Goal: Task Accomplishment & Management: Use online tool/utility

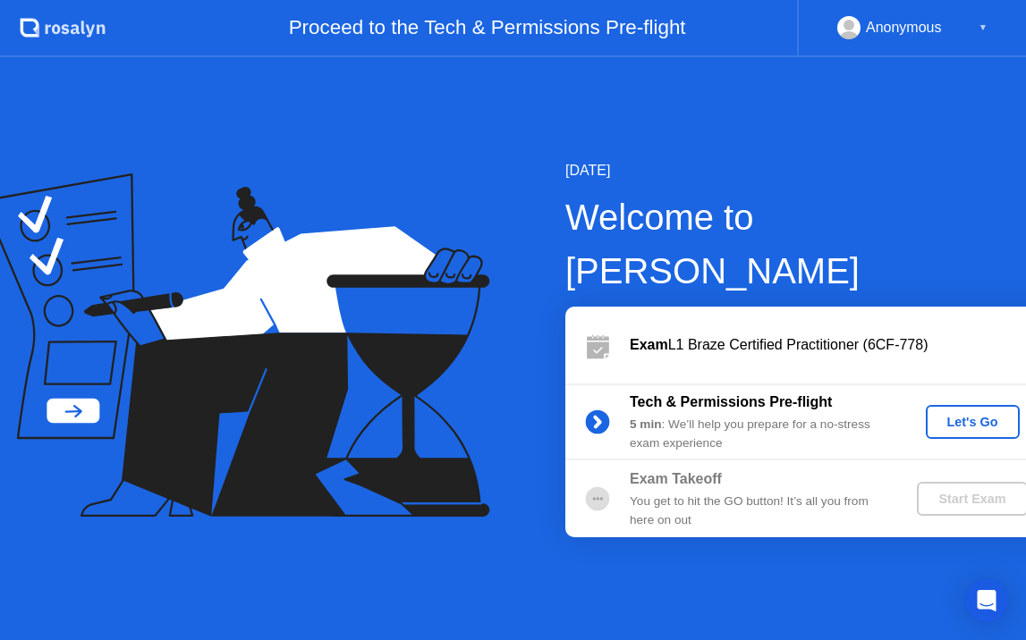
click at [933, 415] on div "Let's Go" at bounding box center [973, 422] width 80 height 14
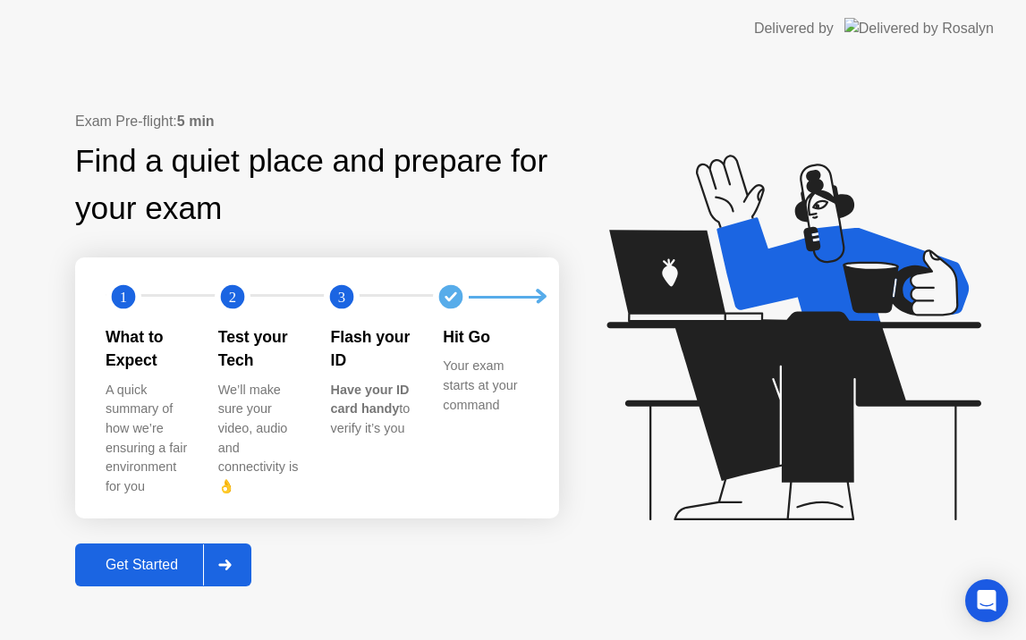
click at [115, 557] on div "Get Started" at bounding box center [141, 565] width 123 height 16
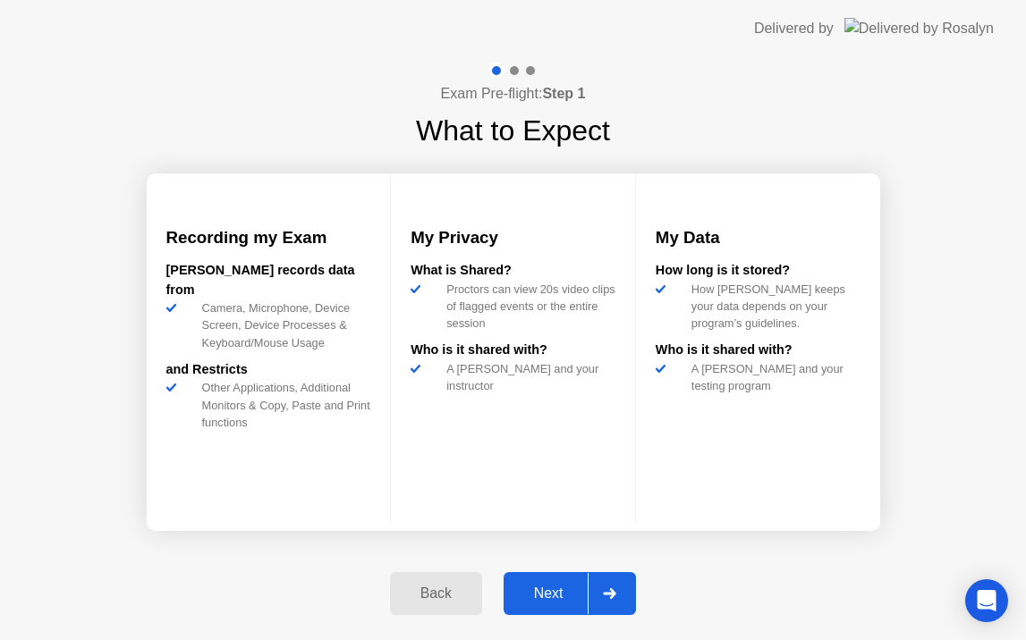
click at [554, 591] on div "Next" at bounding box center [549, 594] width 80 height 16
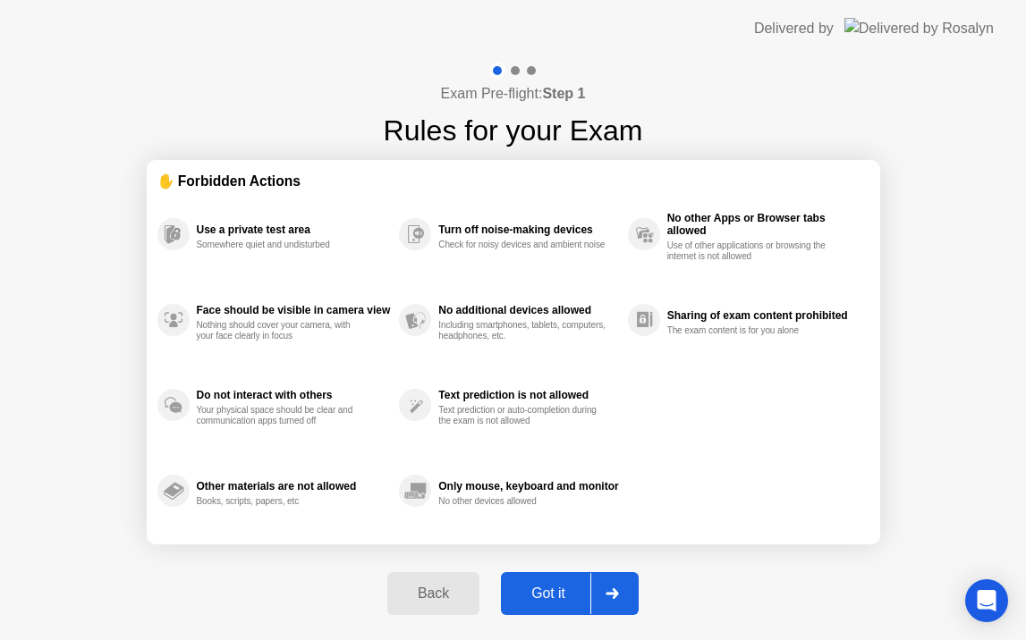
click at [554, 592] on div "Got it" at bounding box center [548, 594] width 84 height 16
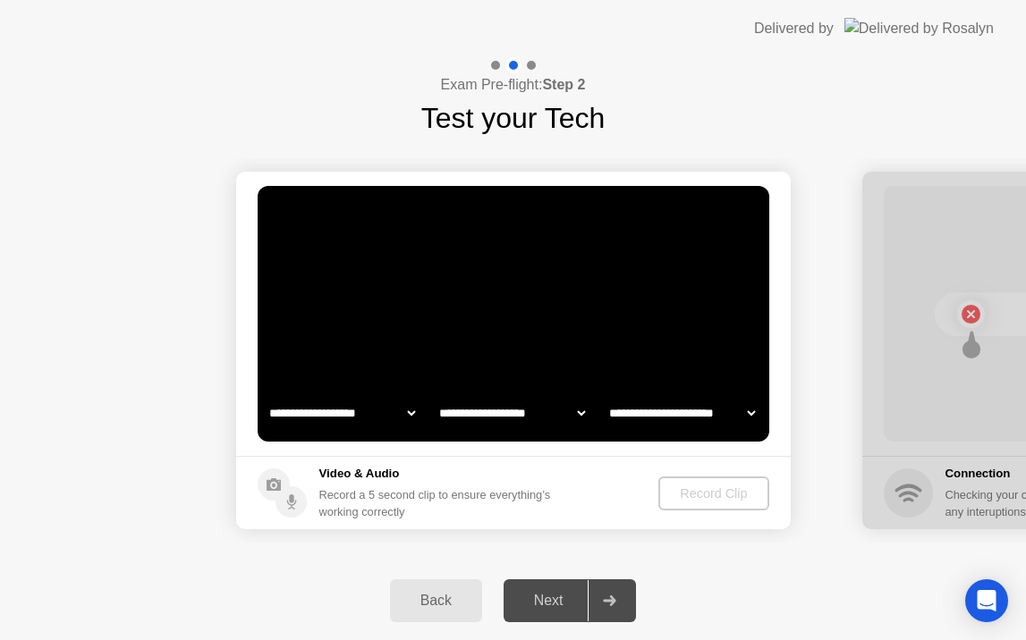
select select "**********"
select select "*******"
click at [565, 603] on div "Next" at bounding box center [549, 601] width 80 height 16
click at [690, 494] on div "Record Clip" at bounding box center [714, 493] width 96 height 14
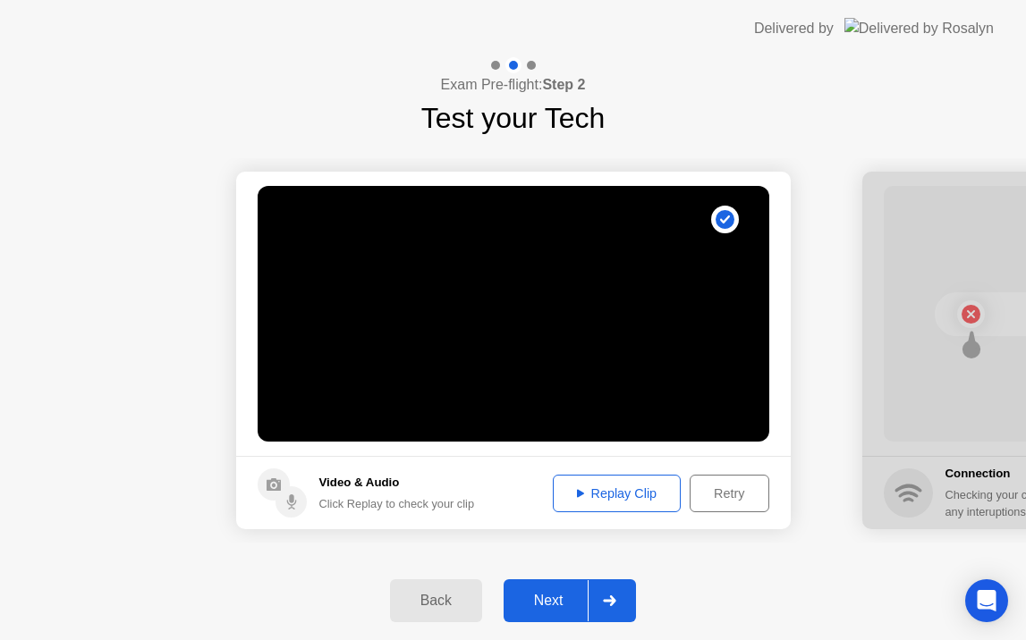
click at [609, 499] on div "Replay Clip" at bounding box center [617, 493] width 116 height 14
click at [572, 600] on div "Next" at bounding box center [549, 601] width 80 height 16
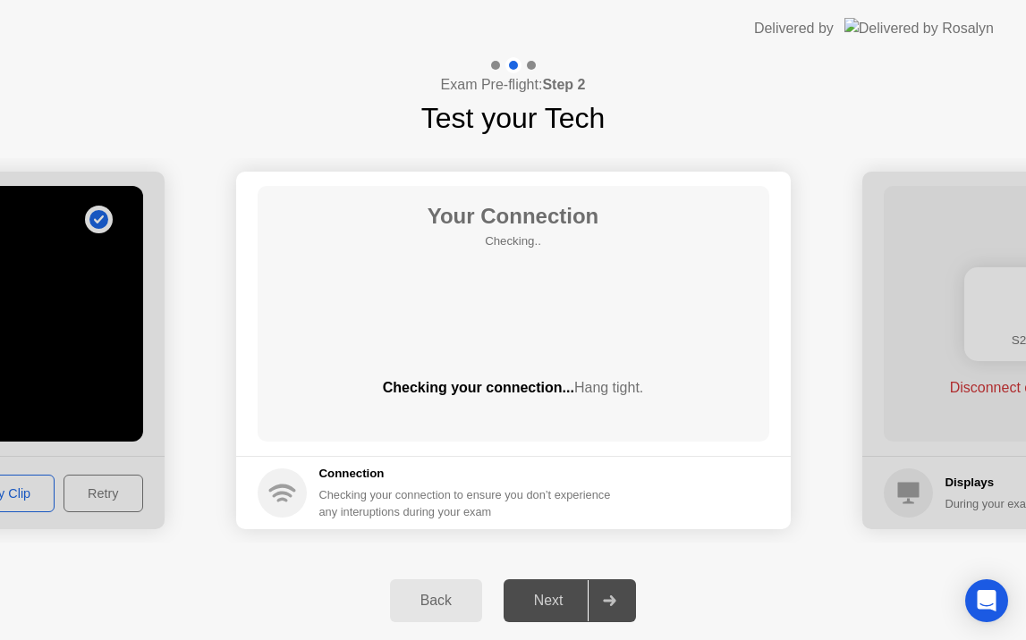
click at [543, 604] on div "Next" at bounding box center [549, 601] width 80 height 16
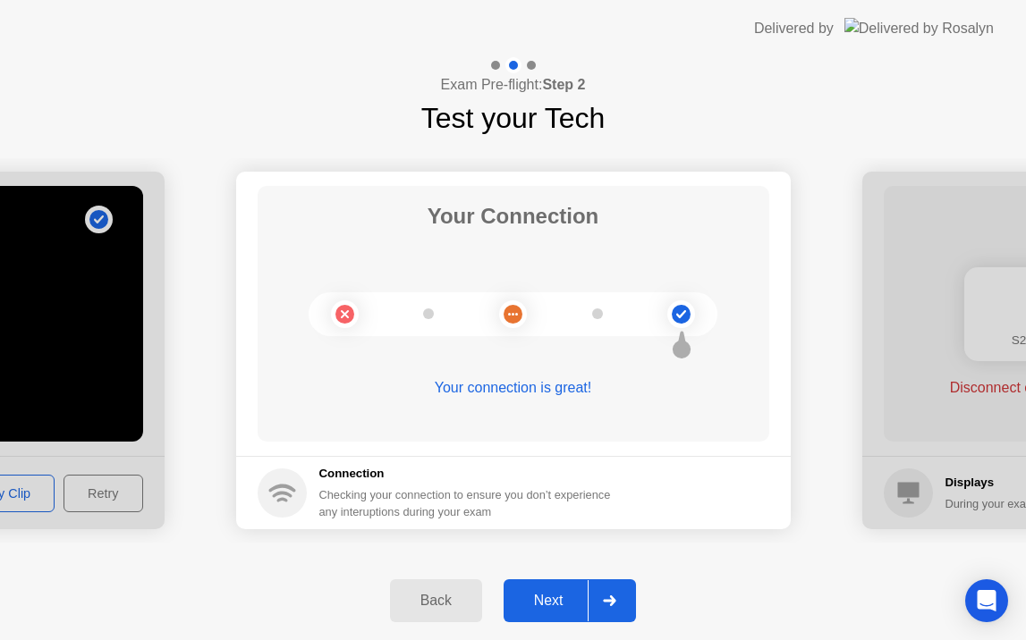
click at [561, 593] on div "Next" at bounding box center [549, 601] width 80 height 16
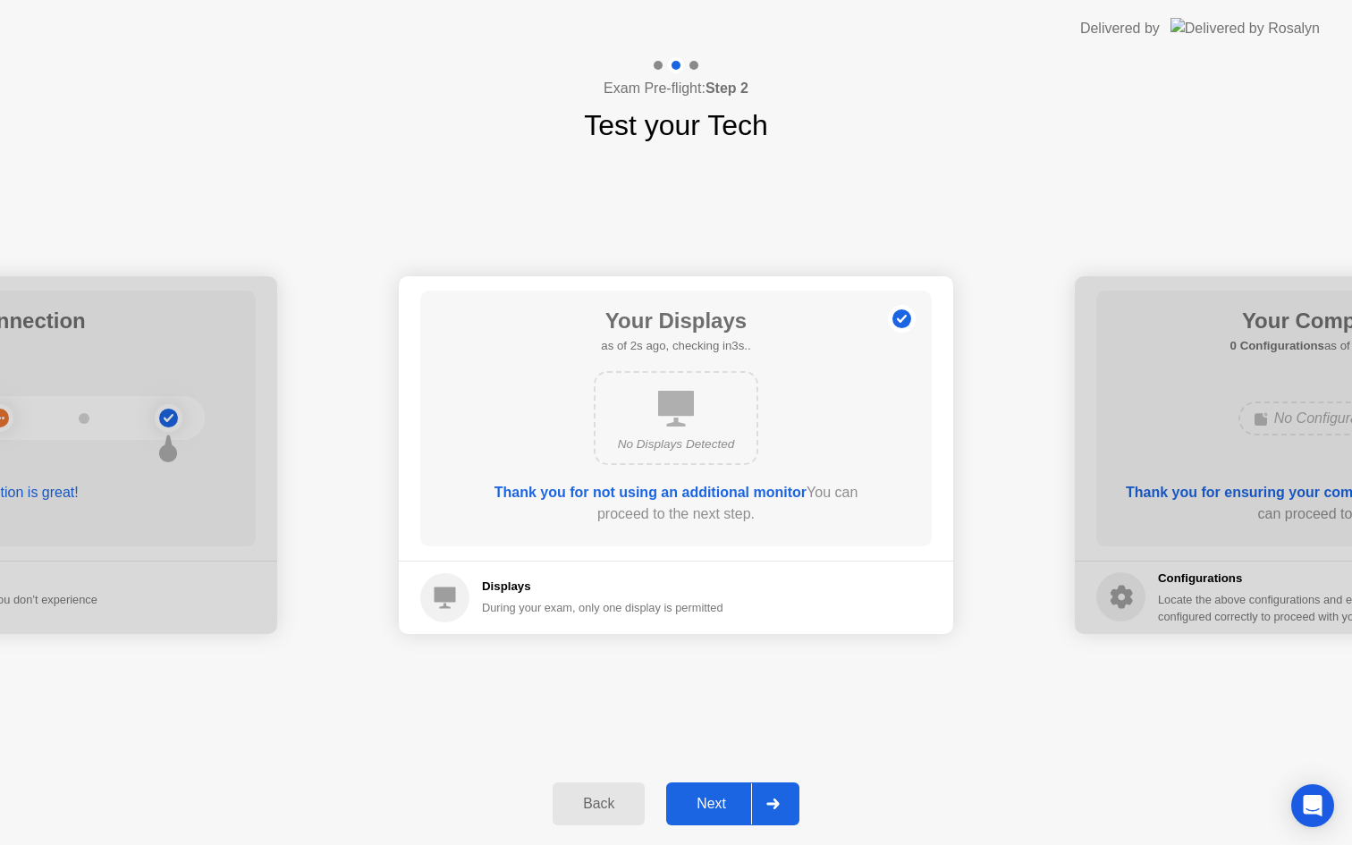
click at [709, 639] on div "Next" at bounding box center [712, 804] width 80 height 16
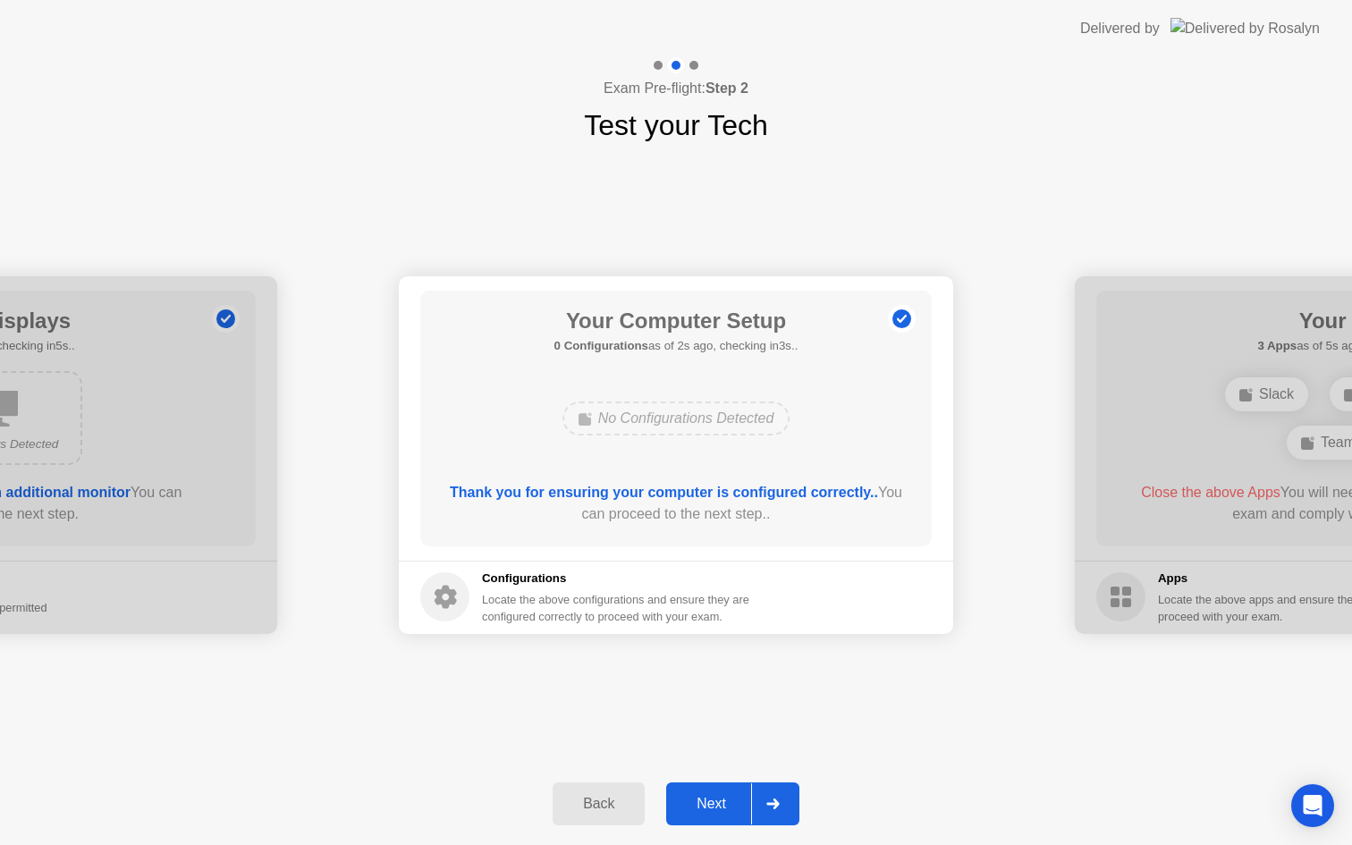
click at [693, 639] on div "Next" at bounding box center [712, 804] width 80 height 16
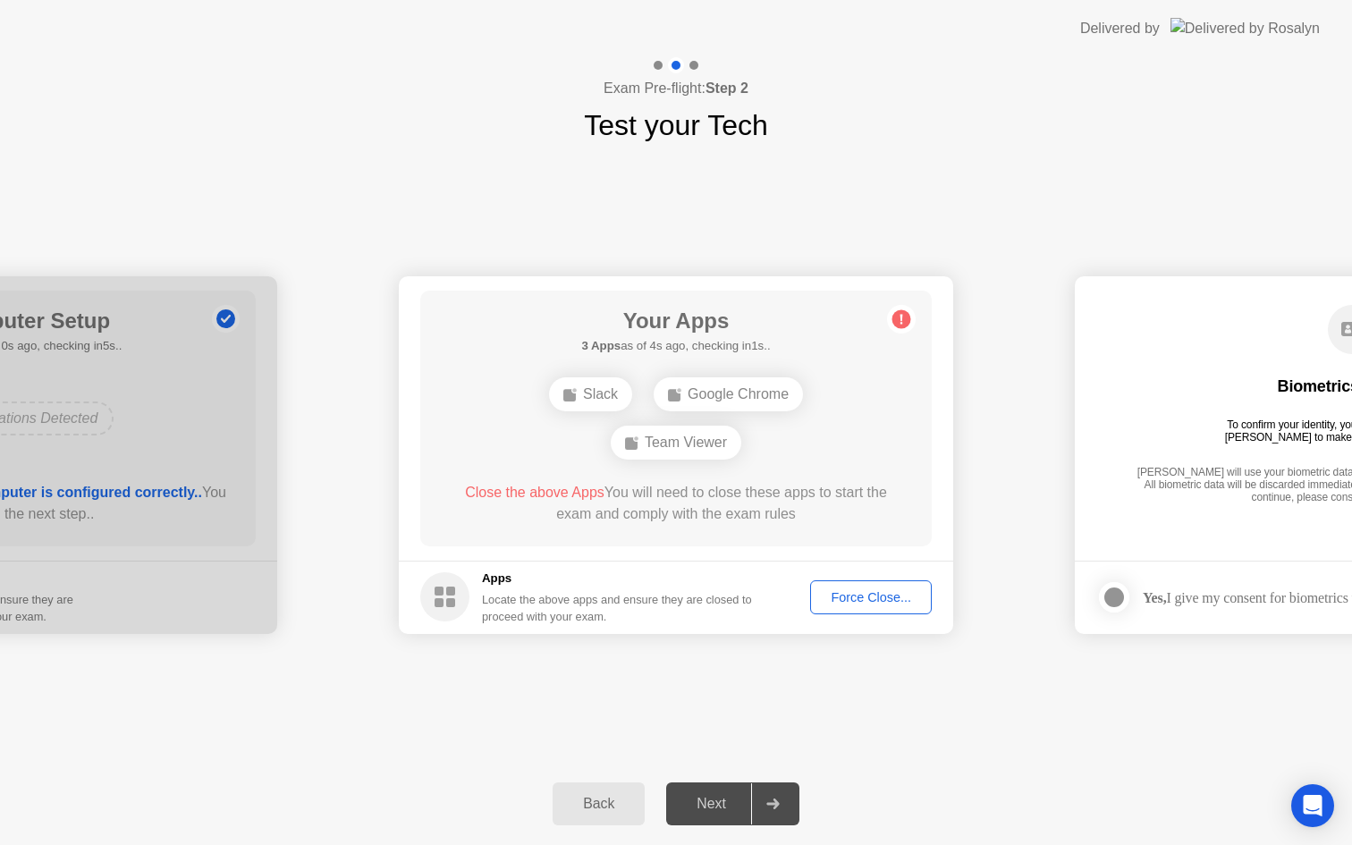
click at [839, 598] on div "Force Close..." at bounding box center [870, 597] width 109 height 14
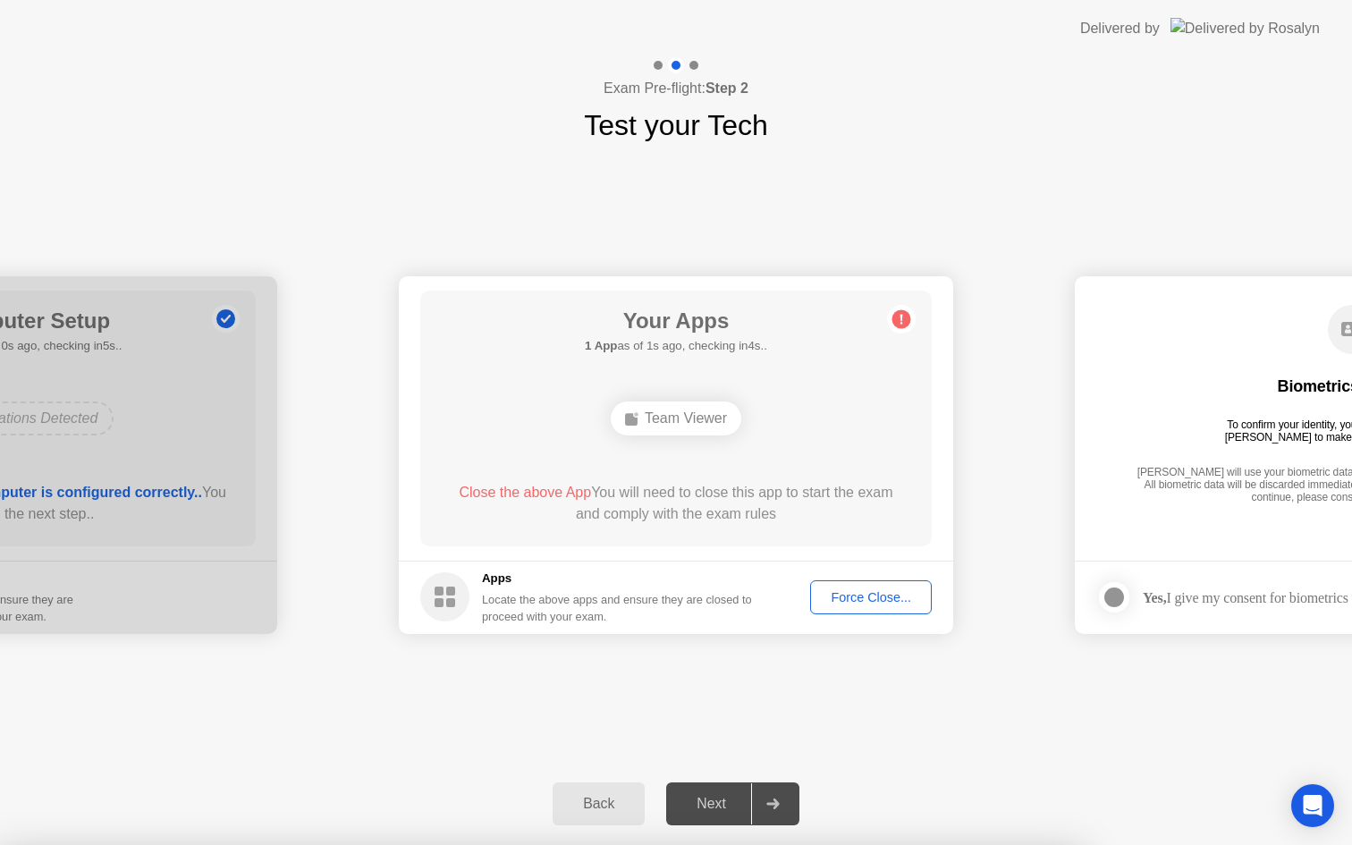
click at [848, 587] on button "Force Close..." at bounding box center [871, 597] width 122 height 34
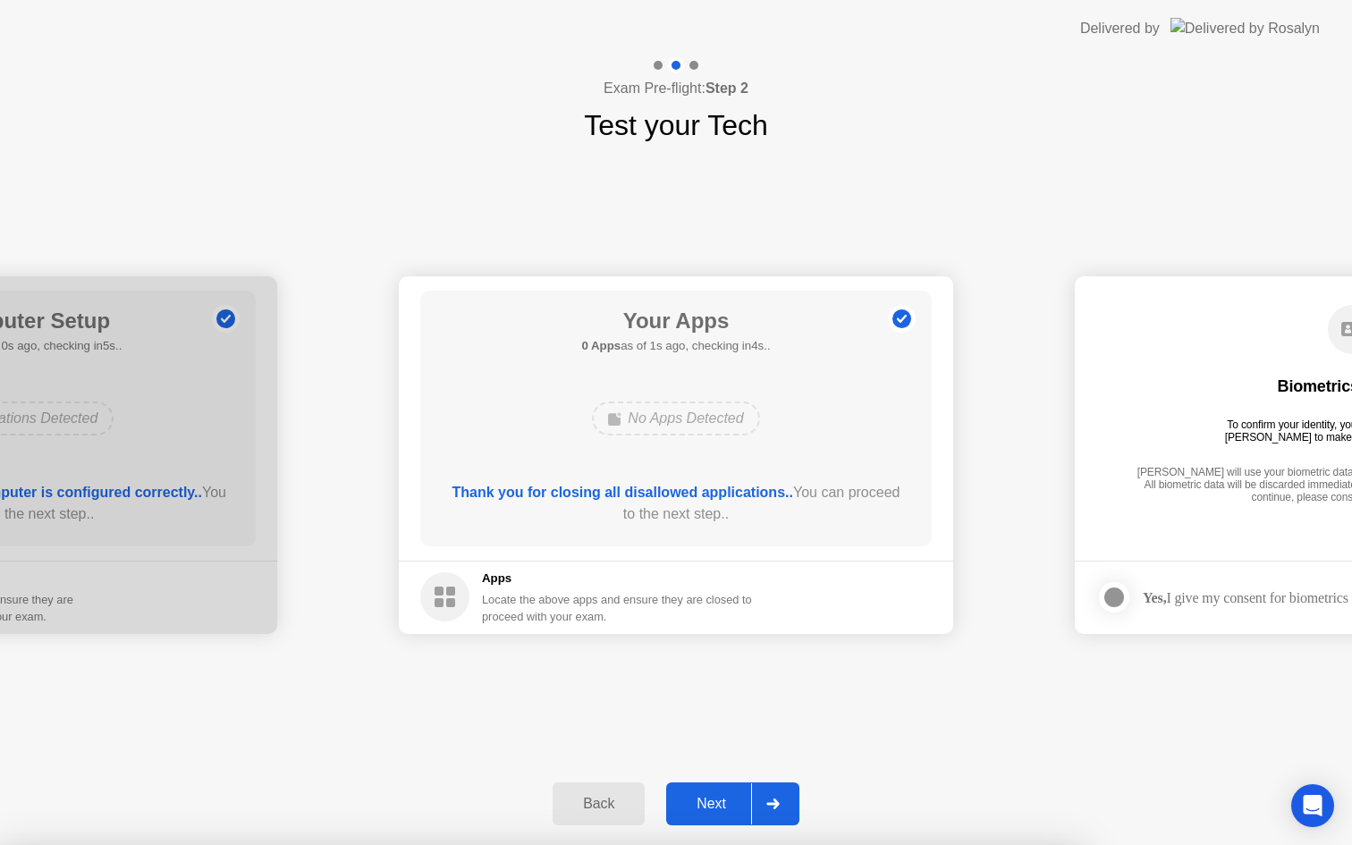
click at [739, 639] on div "Next" at bounding box center [712, 804] width 80 height 16
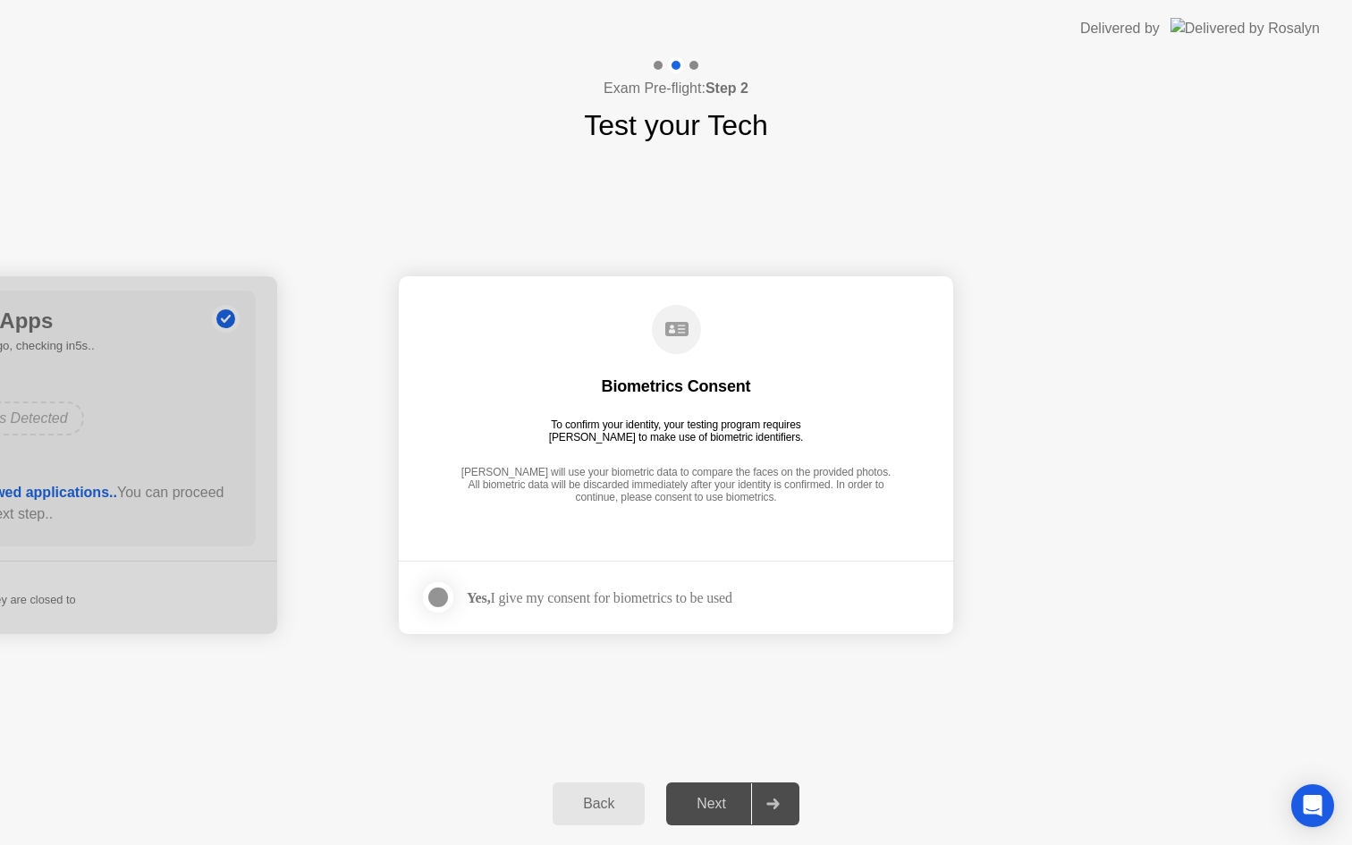
click at [435, 597] on div at bounding box center [437, 597] width 21 height 21
click at [734, 639] on div "Next" at bounding box center [712, 804] width 80 height 16
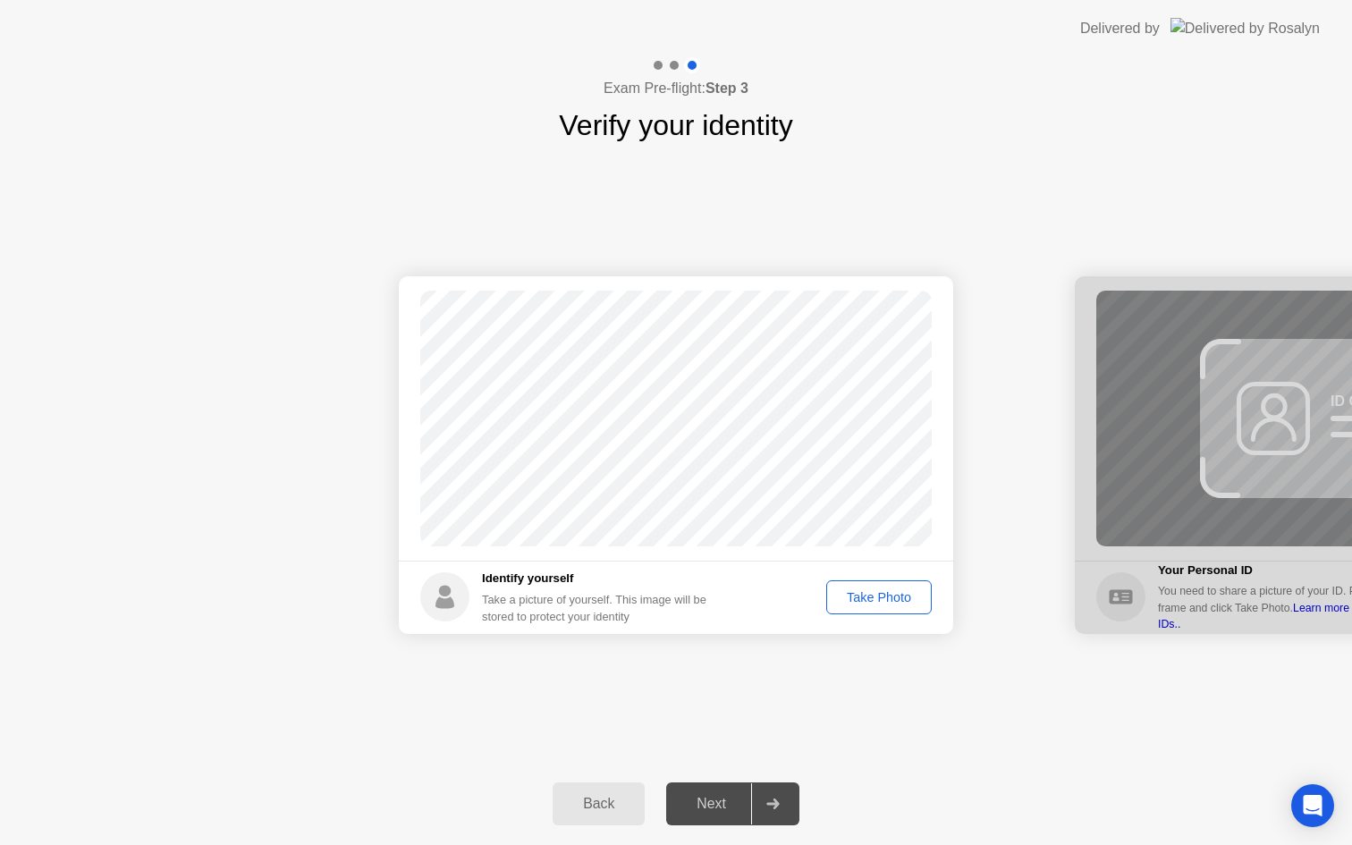
click at [853, 594] on div "Take Photo" at bounding box center [878, 597] width 93 height 14
click at [733, 639] on div "Next" at bounding box center [712, 804] width 80 height 16
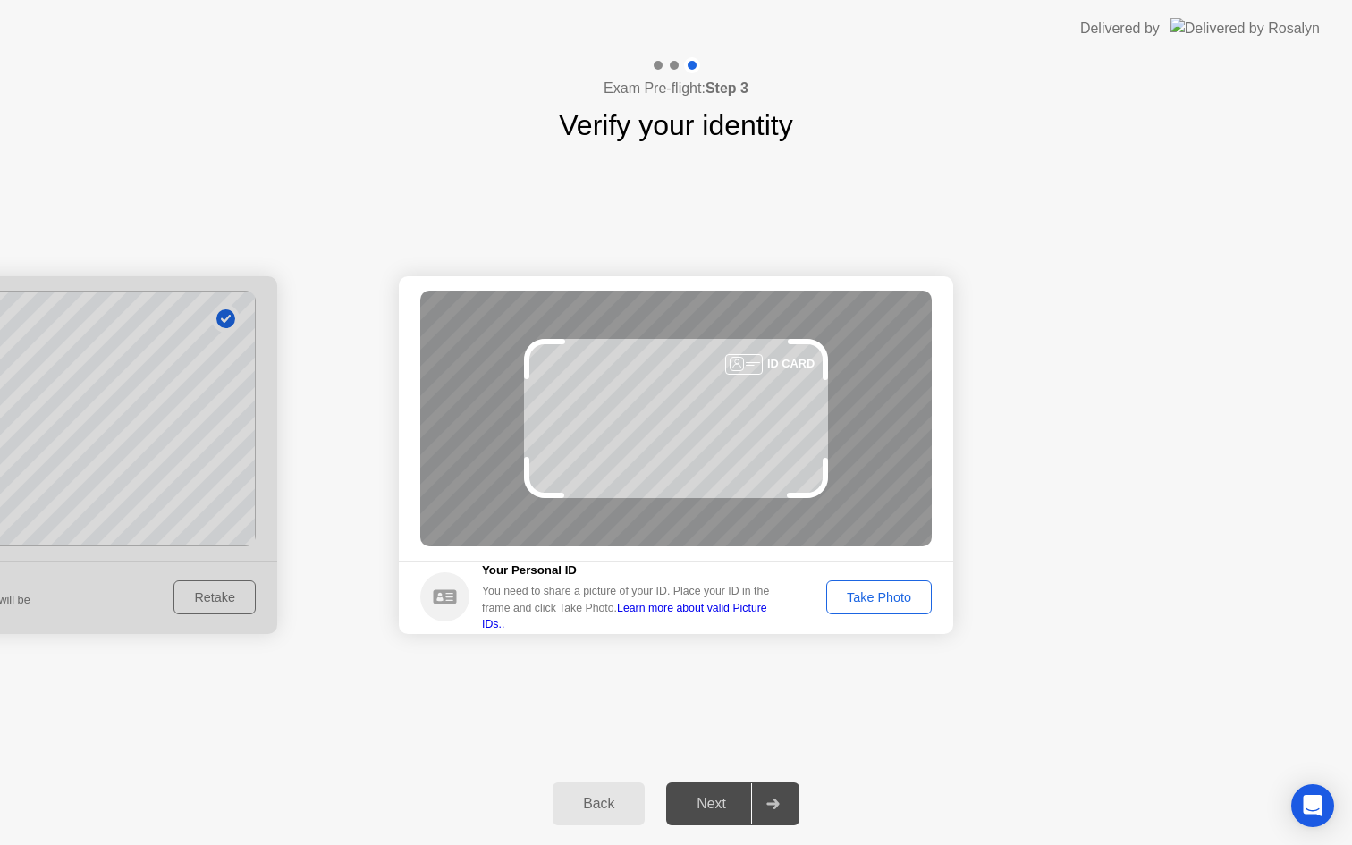
click at [901, 594] on div "Take Photo" at bounding box center [878, 597] width 93 height 14
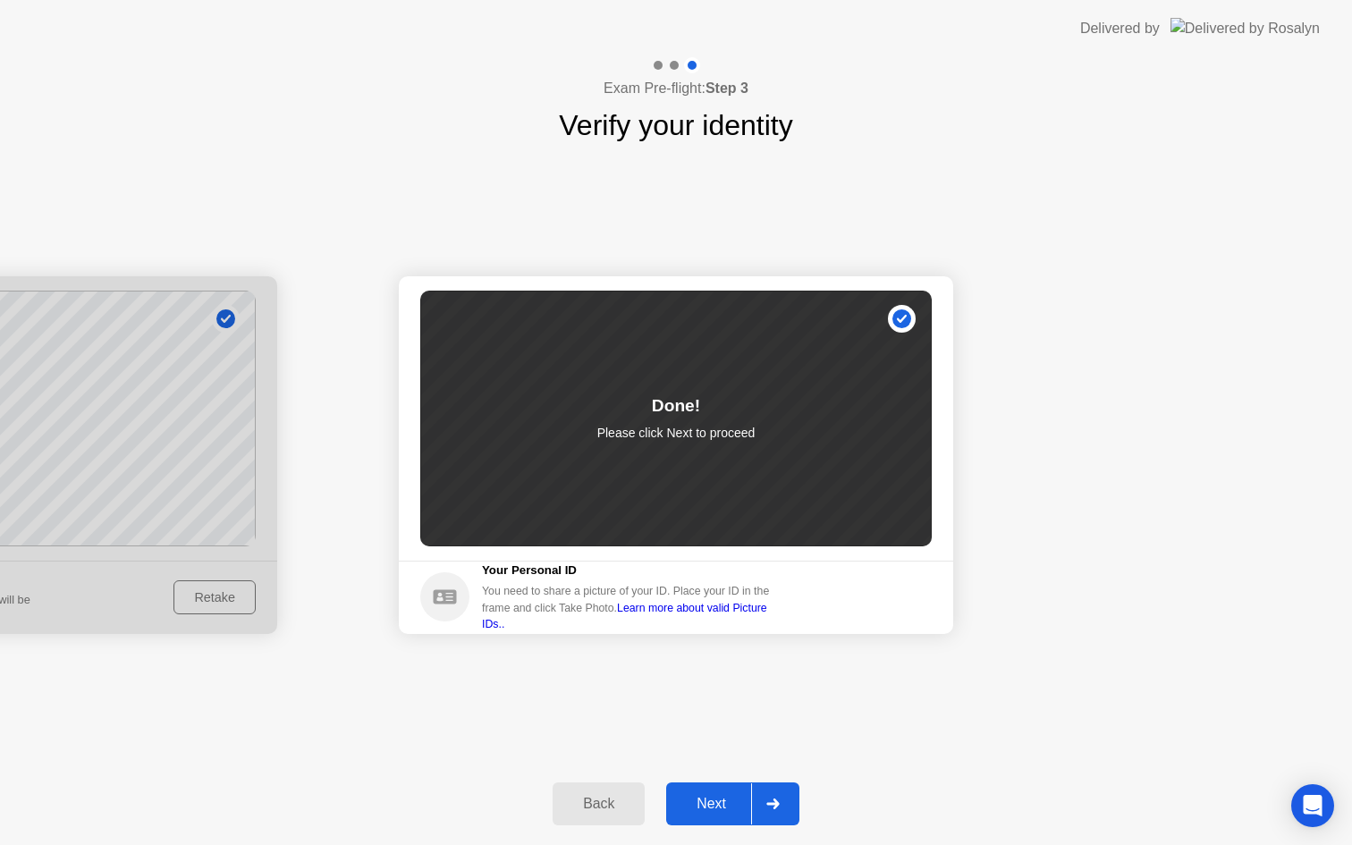
click at [724, 639] on button "Next" at bounding box center [732, 803] width 133 height 43
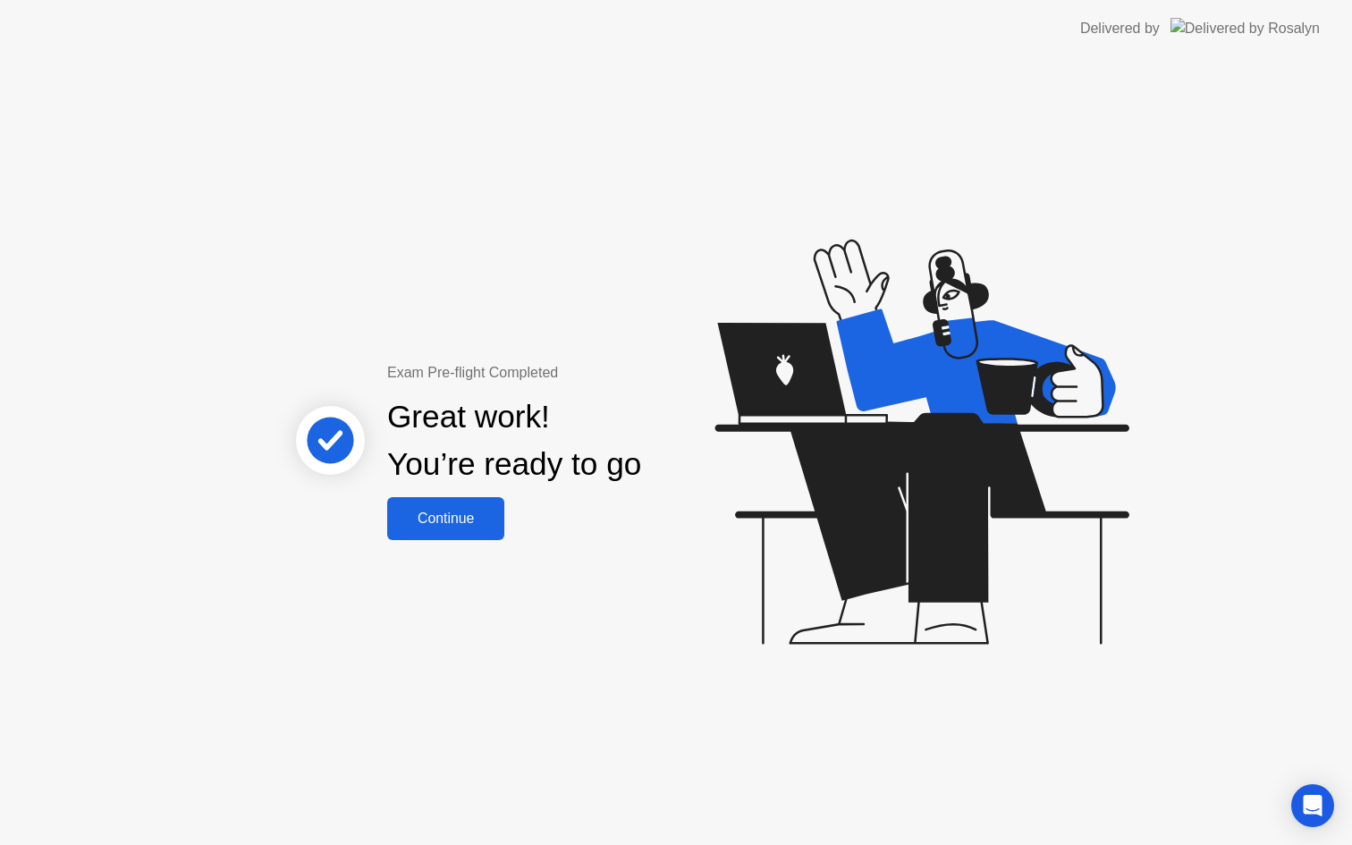
click at [439, 529] on button "Continue" at bounding box center [445, 518] width 117 height 43
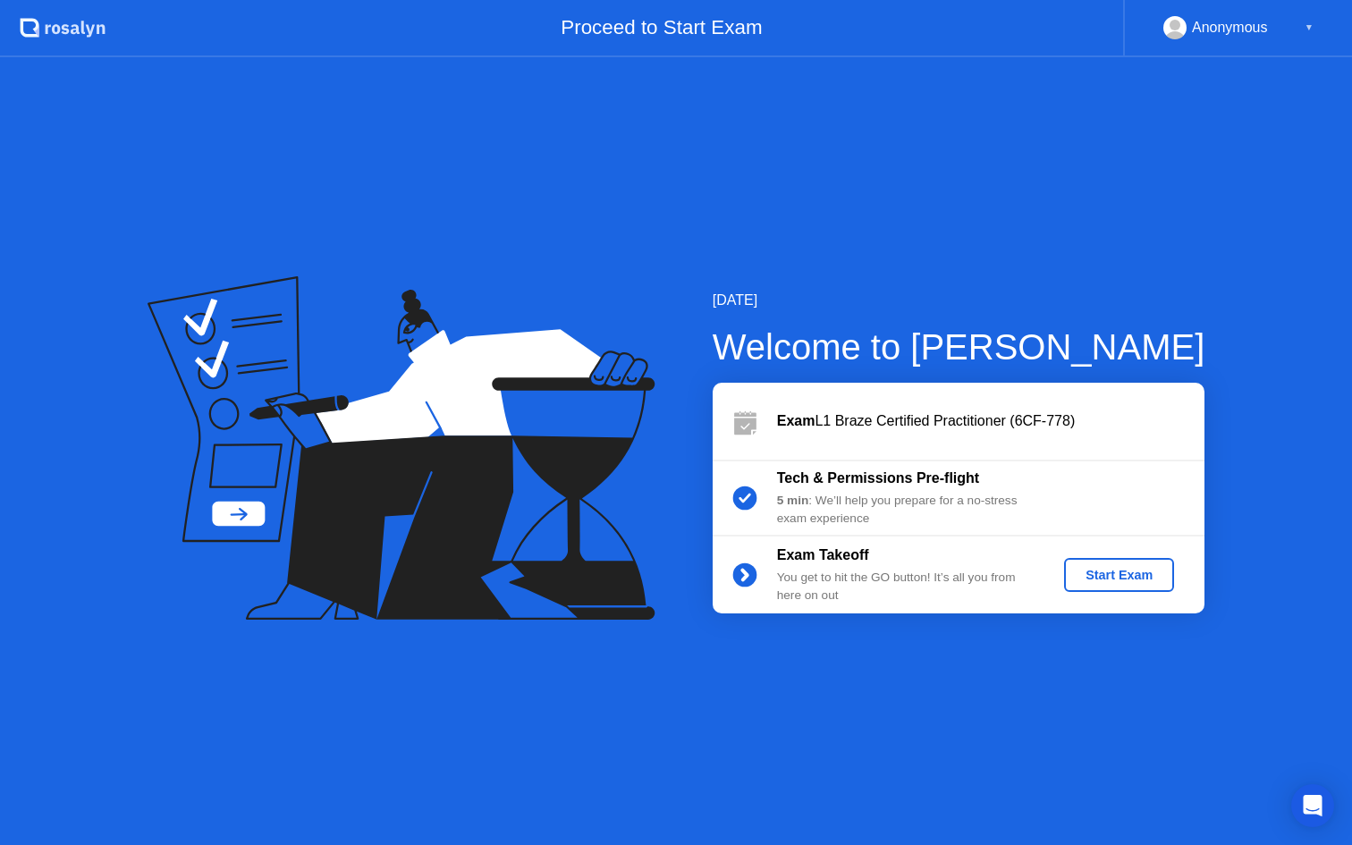
click at [1025, 579] on div "Start Exam" at bounding box center [1119, 575] width 96 height 14
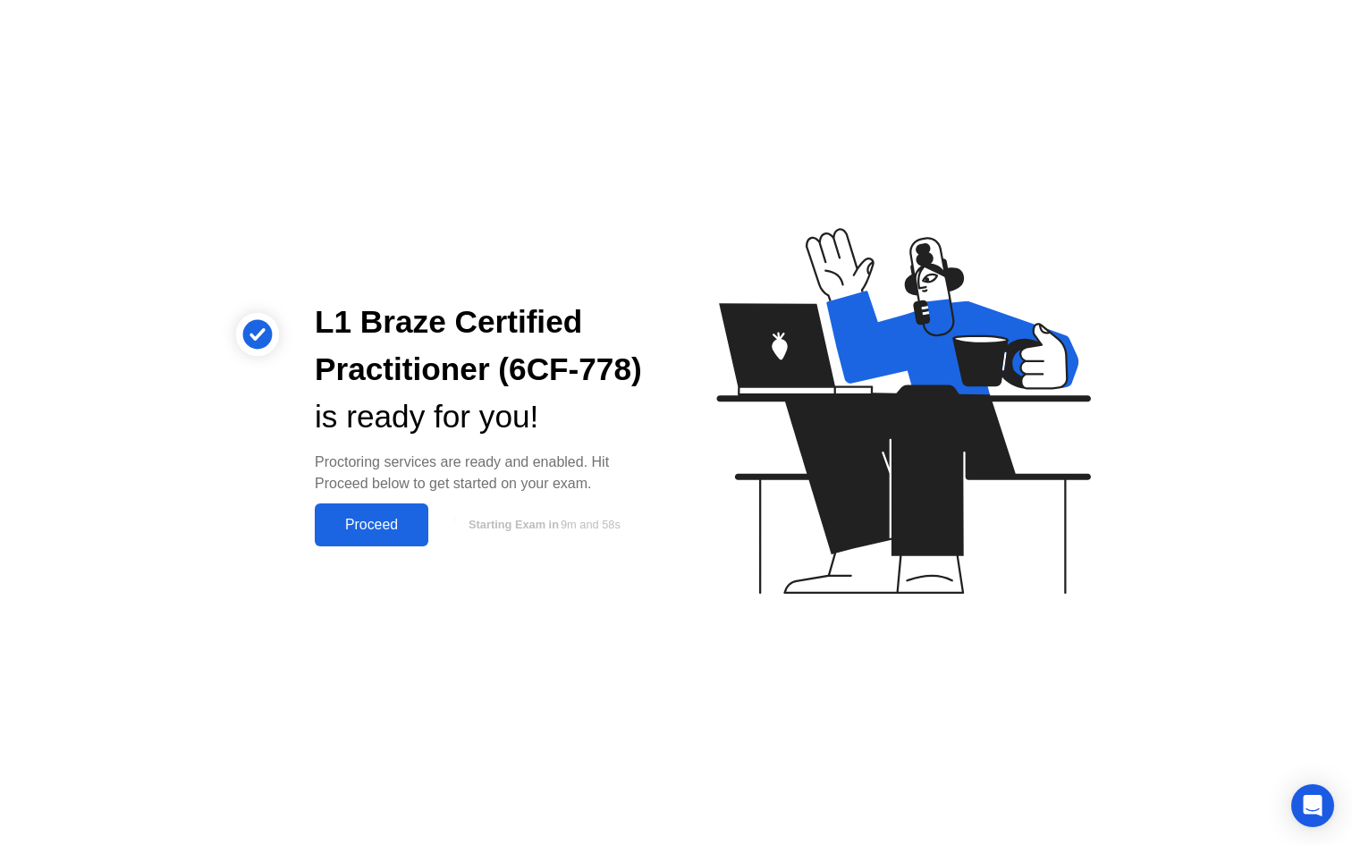
click at [378, 524] on div "Proceed" at bounding box center [371, 525] width 103 height 16
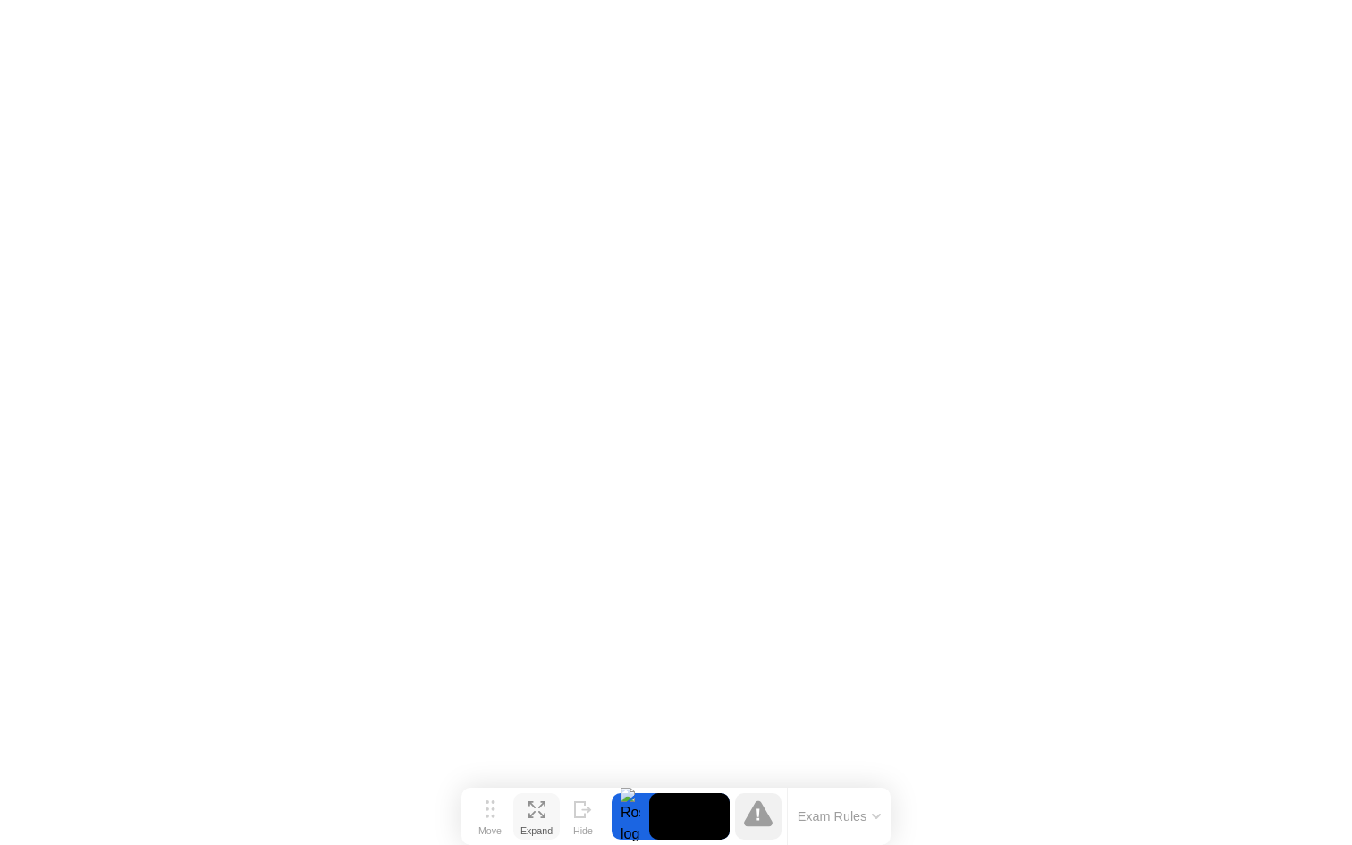
click at [537, 639] on icon at bounding box center [536, 809] width 17 height 17
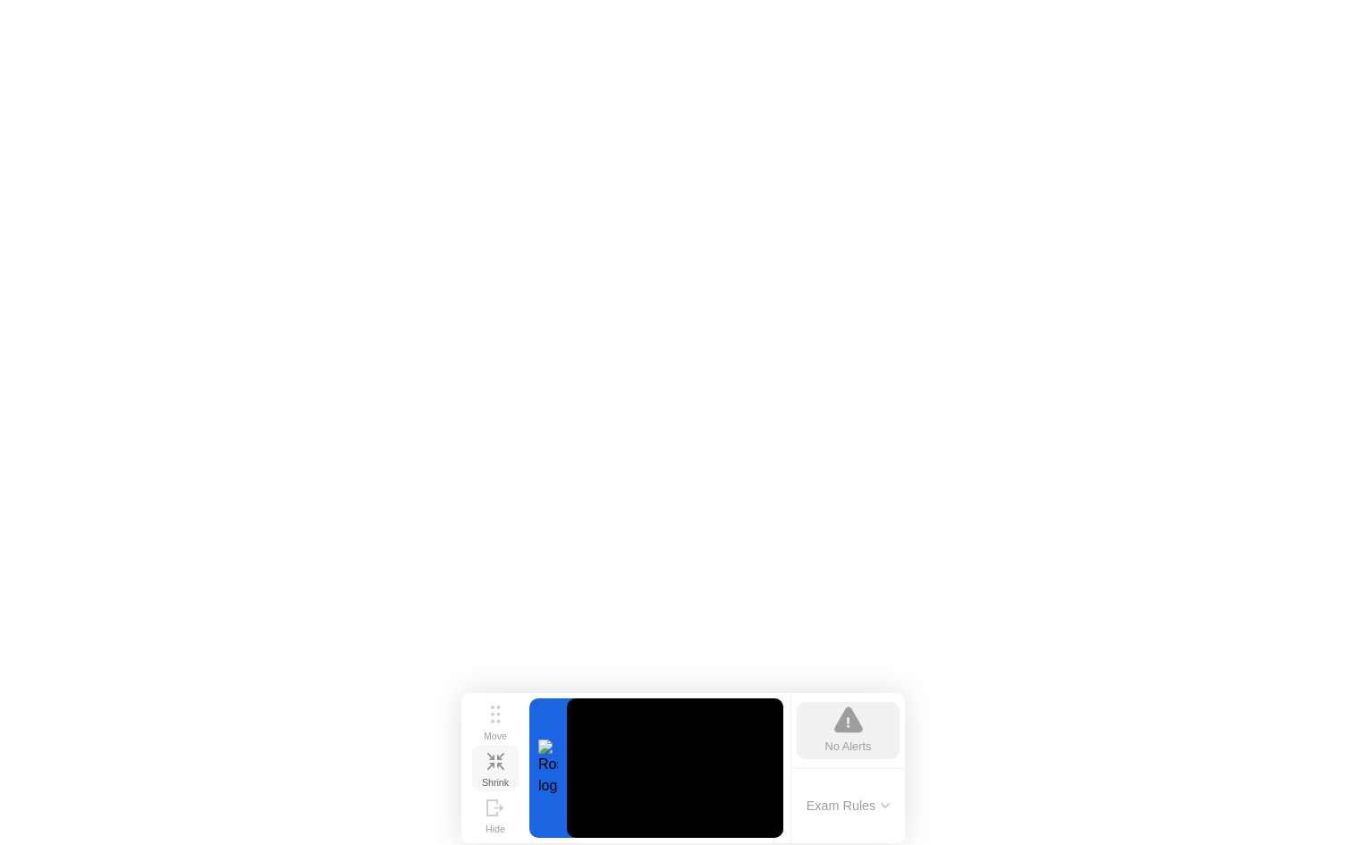
click at [500, 639] on icon at bounding box center [495, 761] width 17 height 17
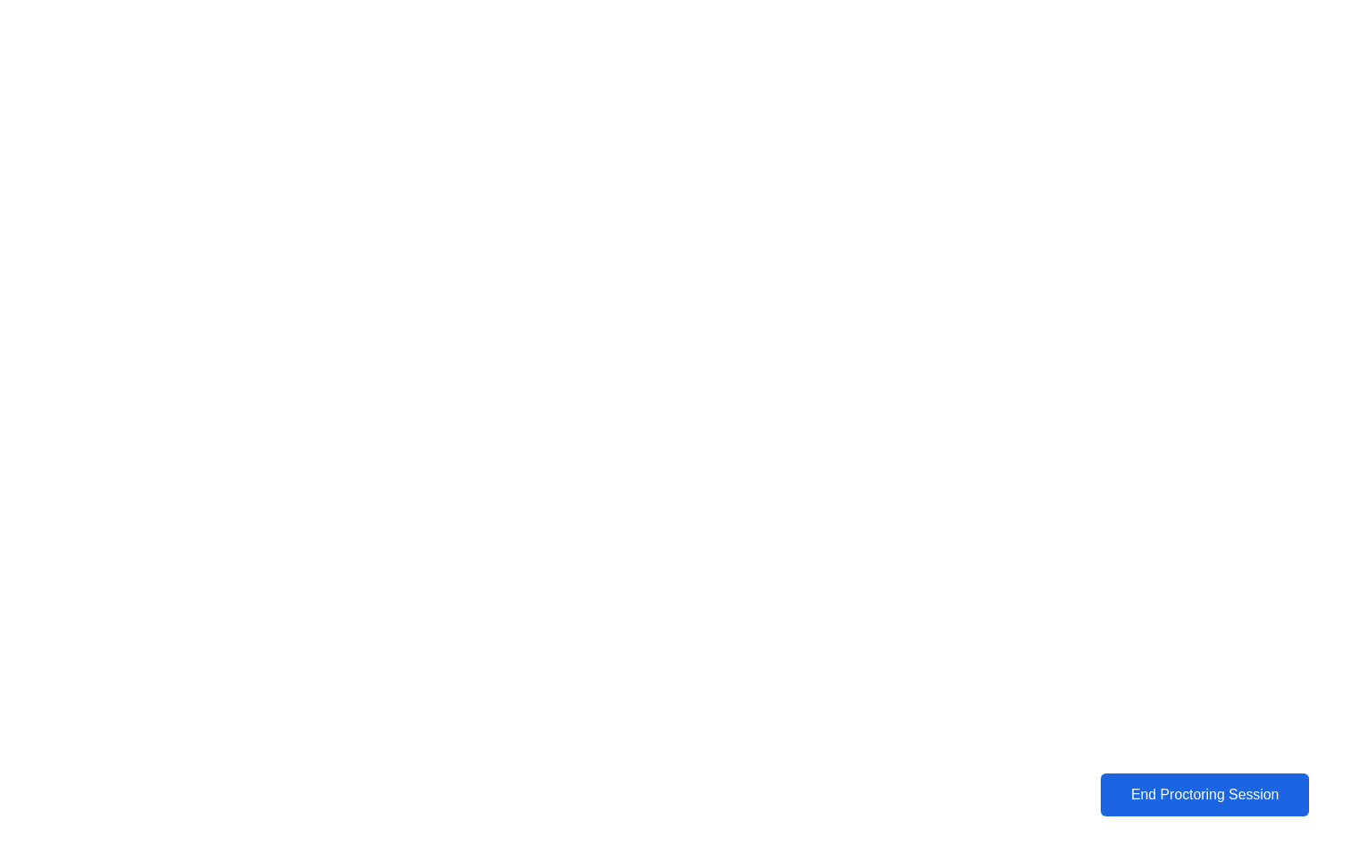
click at [1025, 639] on div "End Proctoring Session" at bounding box center [1205, 795] width 198 height 16
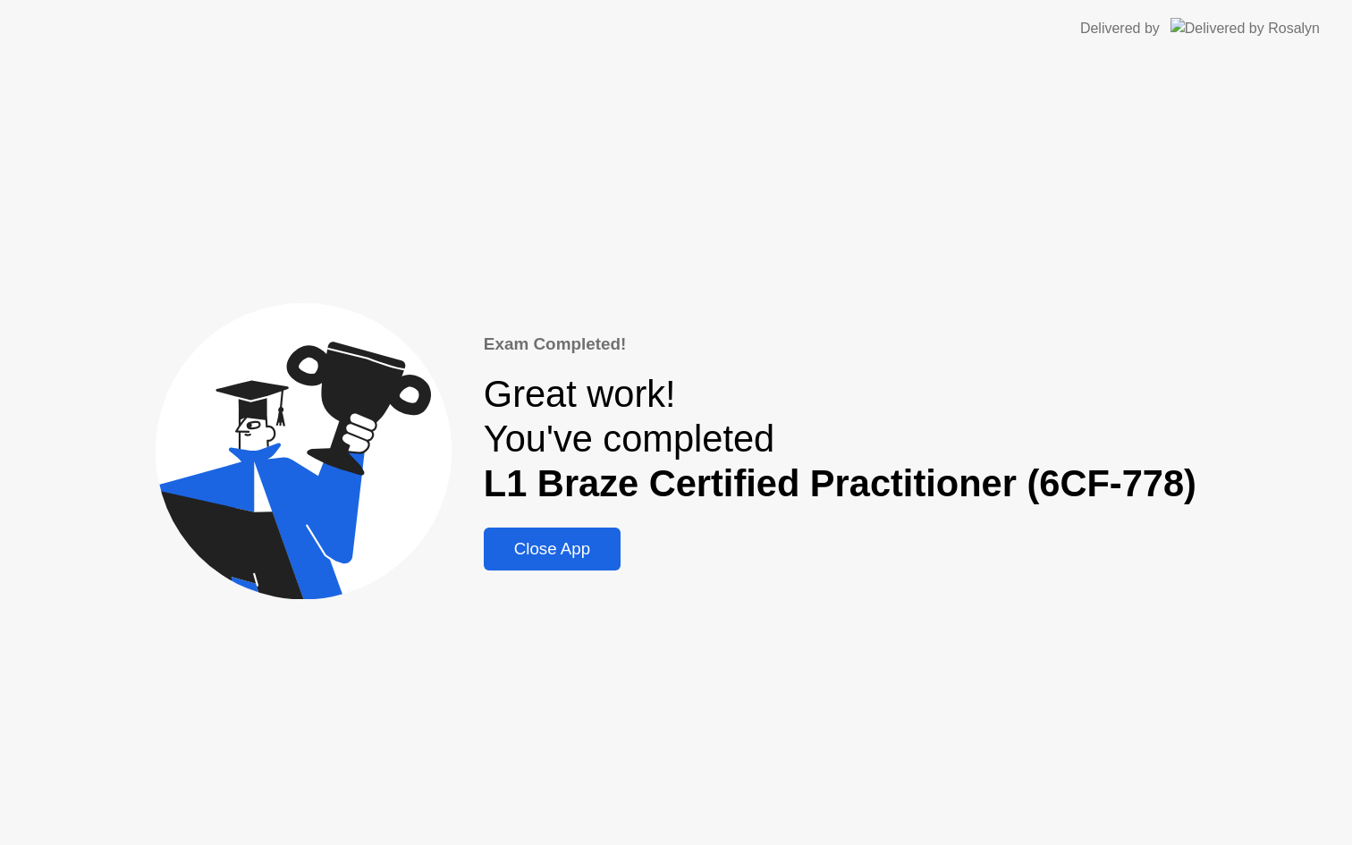
click at [568, 545] on div "Close App" at bounding box center [552, 549] width 126 height 20
